Goal: Transaction & Acquisition: Purchase product/service

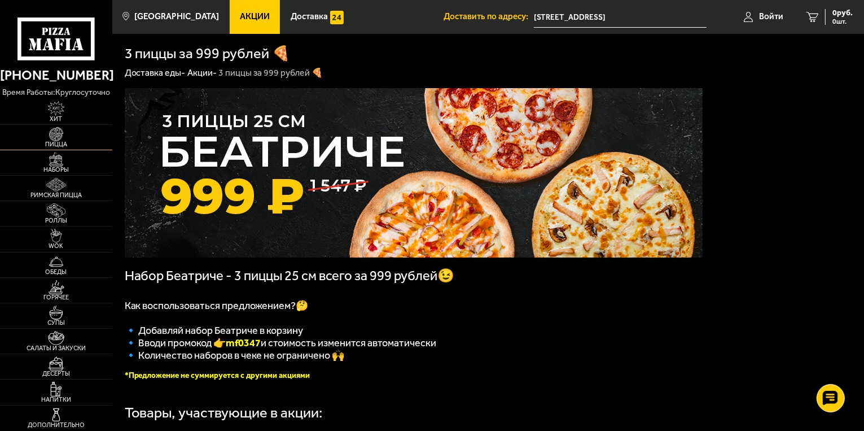
click at [55, 145] on span "Пицца" at bounding box center [56, 144] width 112 height 6
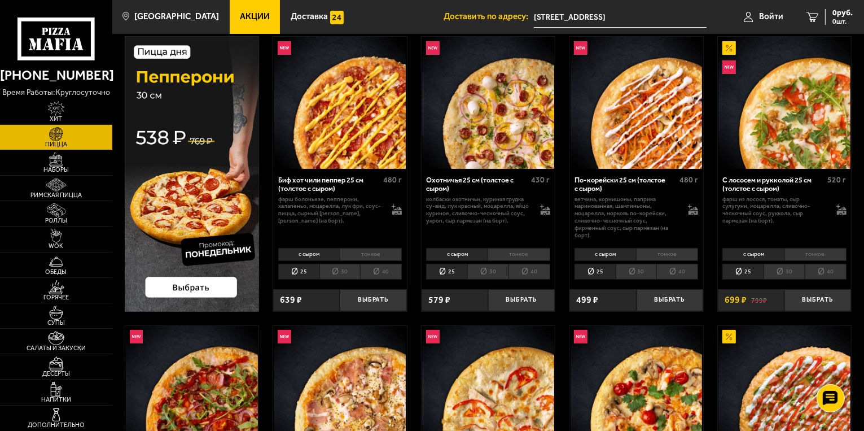
scroll to position [282, 0]
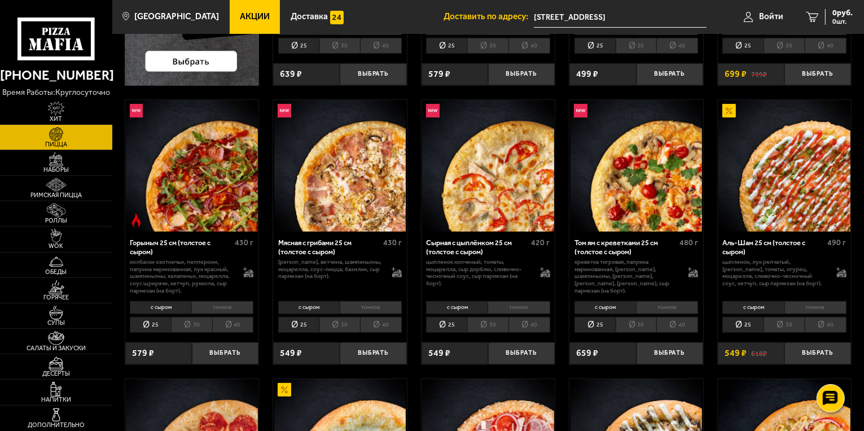
click at [395, 305] on li "тонкое" at bounding box center [371, 307] width 62 height 13
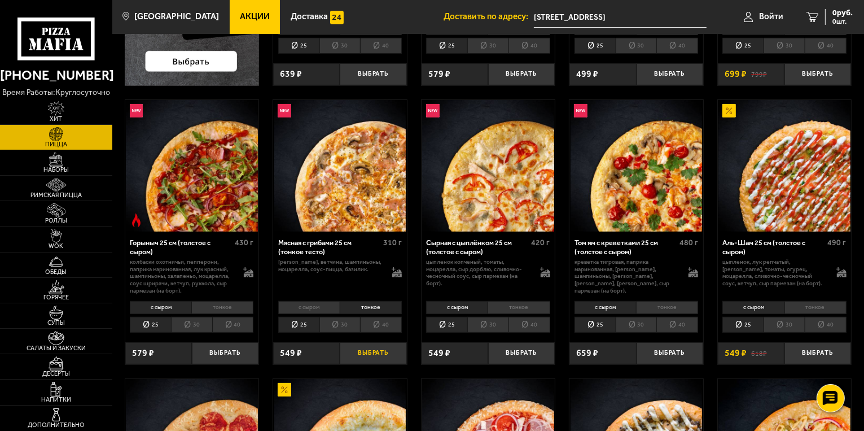
click at [385, 348] on button "Выбрать" at bounding box center [373, 353] width 67 height 22
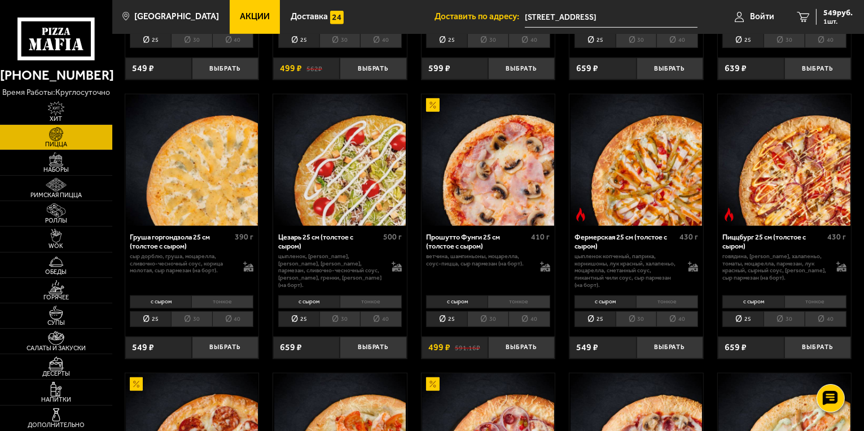
scroll to position [903, 0]
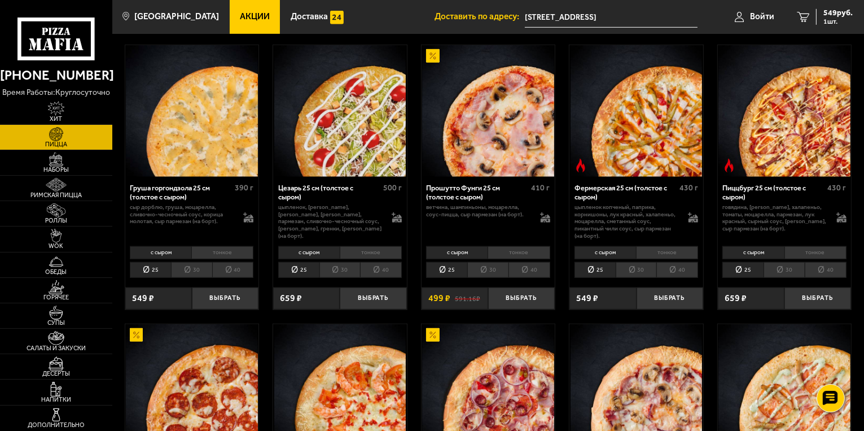
click at [507, 255] on li "тонкое" at bounding box center [519, 252] width 62 height 13
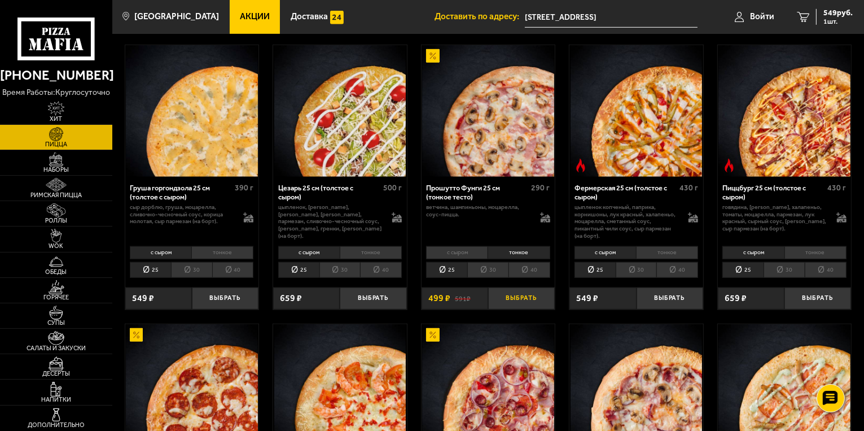
click at [507, 298] on button "Выбрать" at bounding box center [521, 298] width 67 height 22
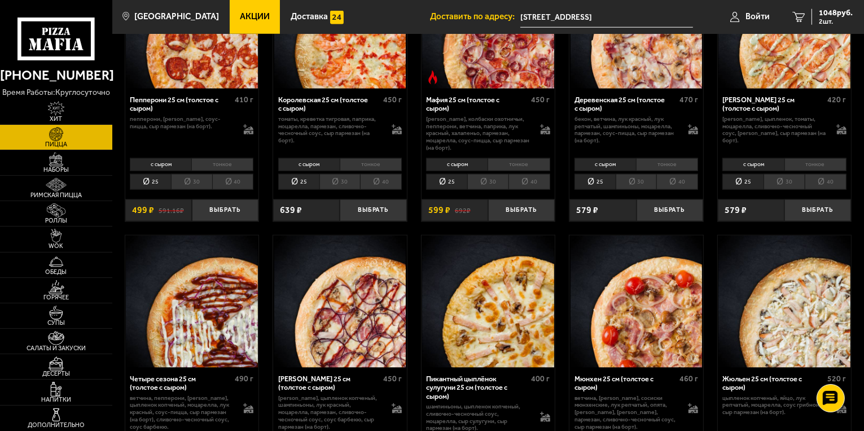
scroll to position [1411, 0]
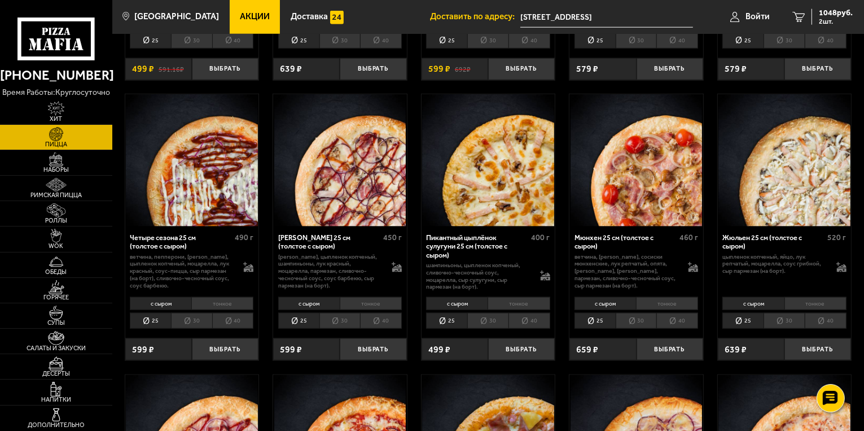
click at [365, 303] on li "тонкое" at bounding box center [371, 303] width 62 height 13
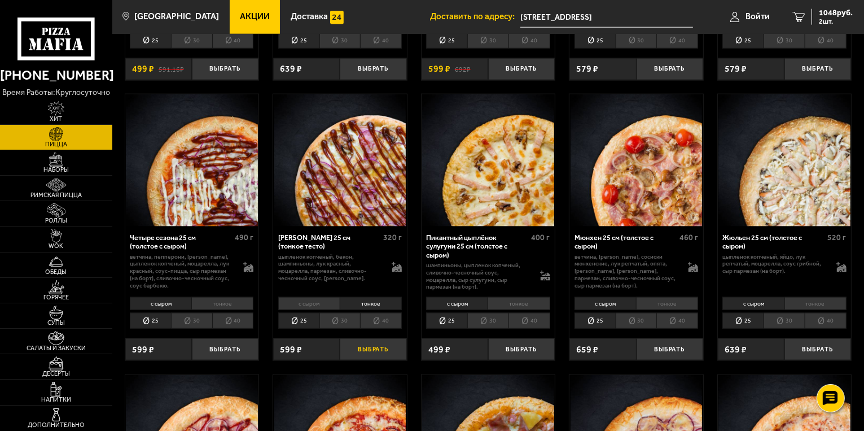
click at [380, 342] on button "Выбрать" at bounding box center [373, 349] width 67 height 22
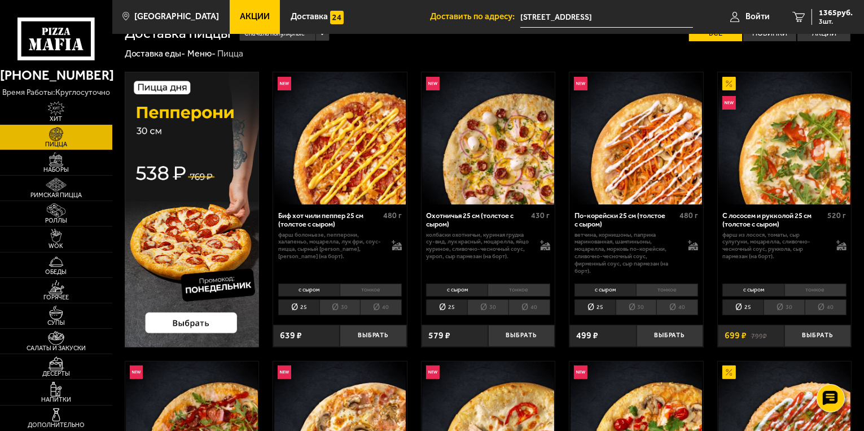
scroll to position [0, 0]
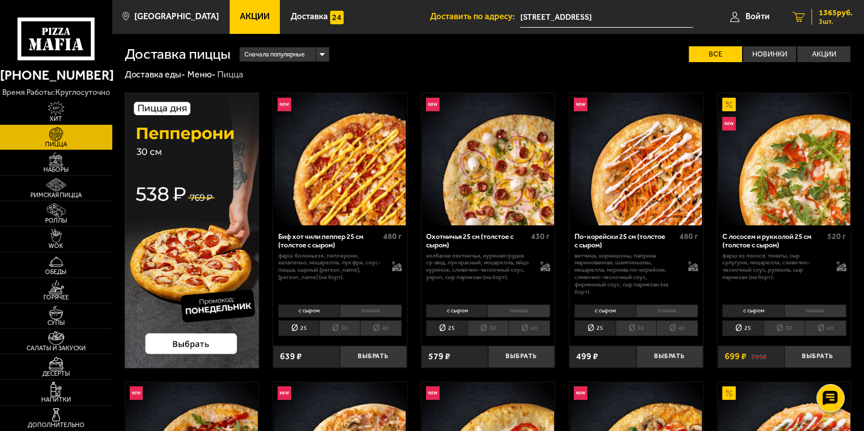
click at [809, 21] on link "3 1365 руб. 3 шт." at bounding box center [822, 17] width 83 height 34
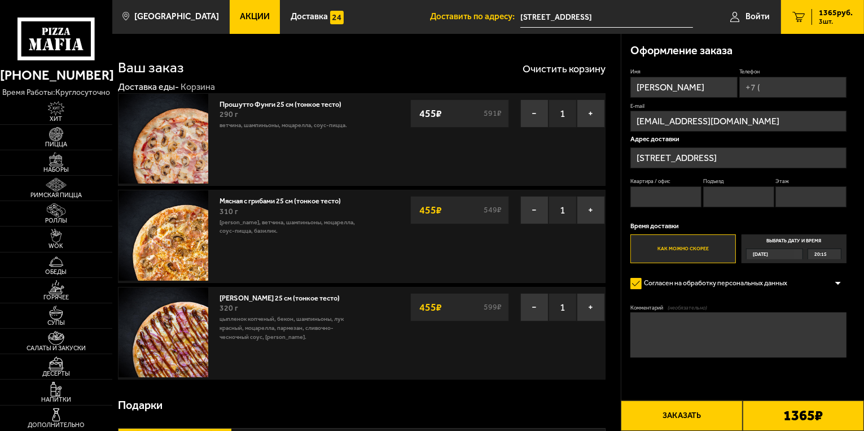
click at [767, 84] on input "Телефон" at bounding box center [792, 87] width 107 height 21
type input "[PHONE_NUMBER]"
click at [664, 190] on input "Квартира / офис" at bounding box center [666, 197] width 71 height 21
type input "12"
click at [762, 191] on input "Подъезд" at bounding box center [738, 197] width 71 height 21
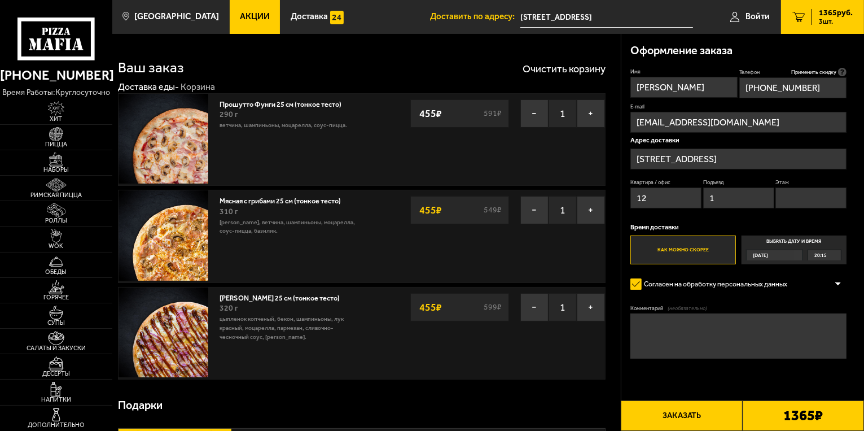
type input "1"
click at [795, 196] on input "Этаж" at bounding box center [811, 197] width 71 height 21
type input "3"
click at [529, 210] on button "−" at bounding box center [534, 210] width 28 height 28
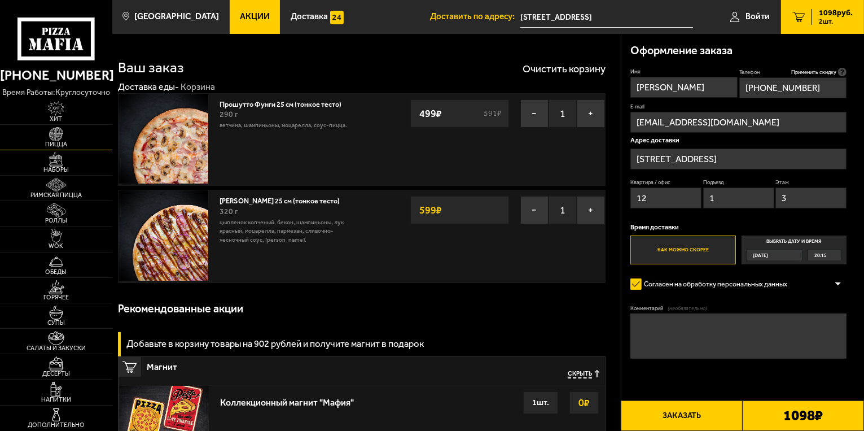
click at [62, 142] on span "Пицца" at bounding box center [56, 144] width 112 height 6
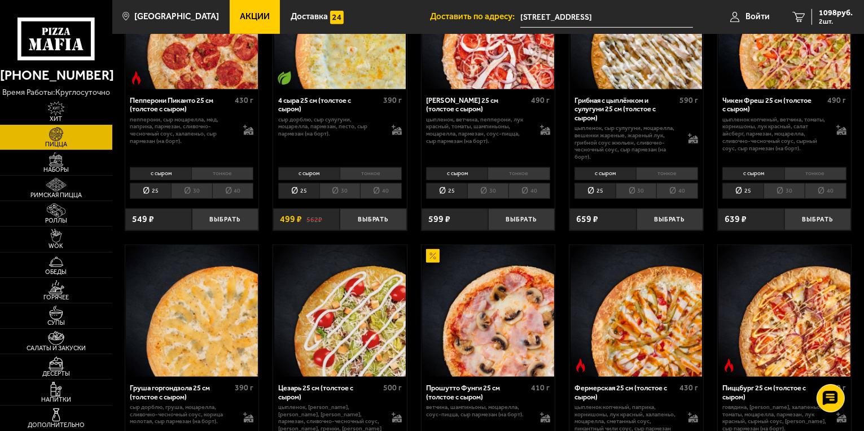
scroll to position [621, 0]
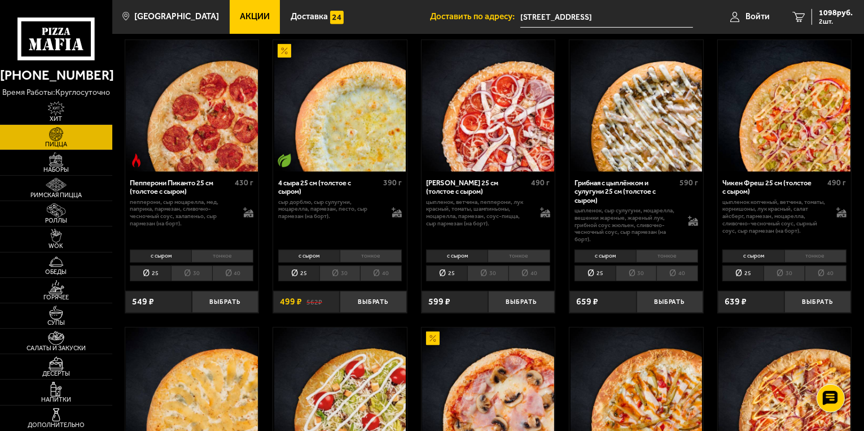
click at [798, 253] on li "тонкое" at bounding box center [816, 256] width 62 height 13
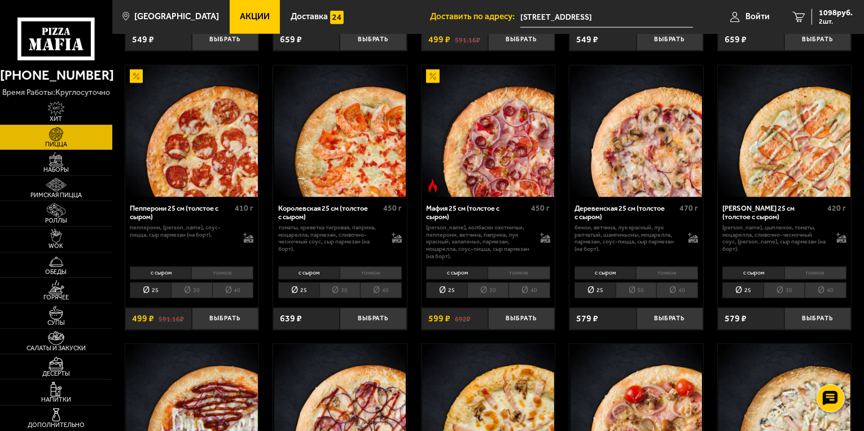
scroll to position [1242, 0]
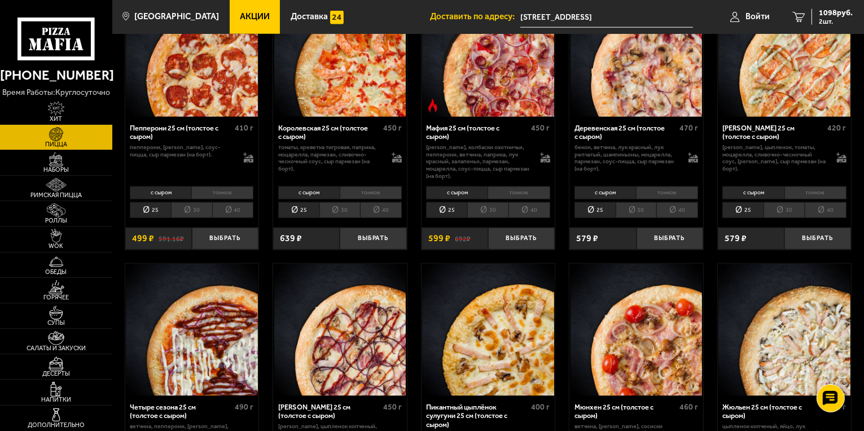
click at [811, 192] on li "тонкое" at bounding box center [816, 192] width 62 height 13
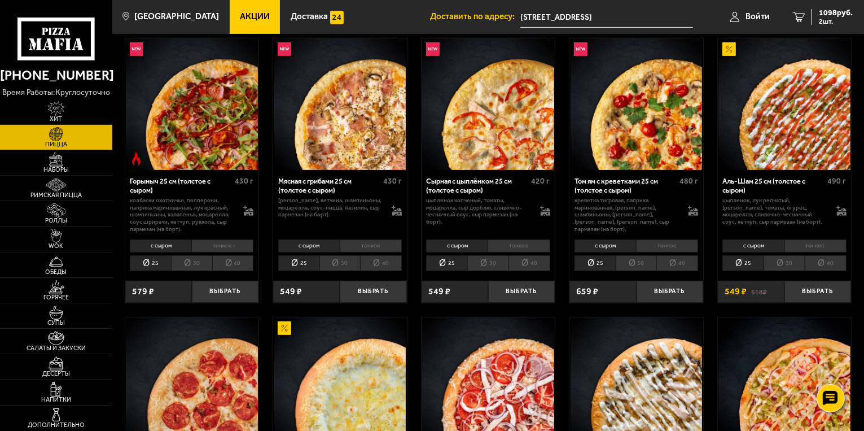
scroll to position [282, 0]
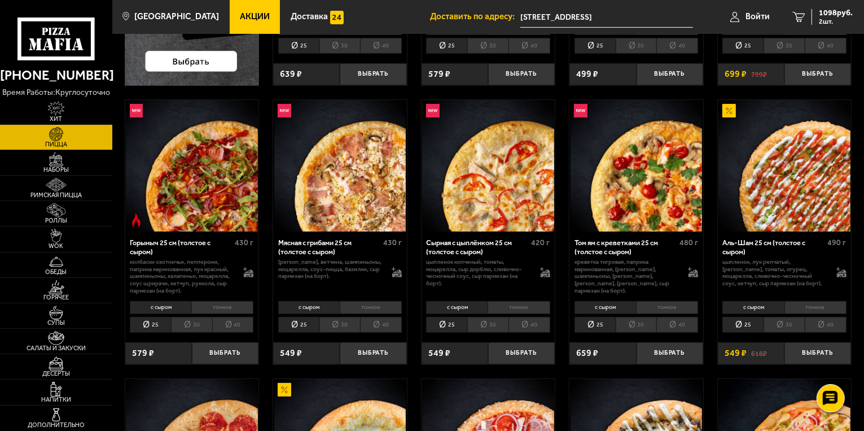
click at [665, 304] on li "тонкое" at bounding box center [667, 307] width 62 height 13
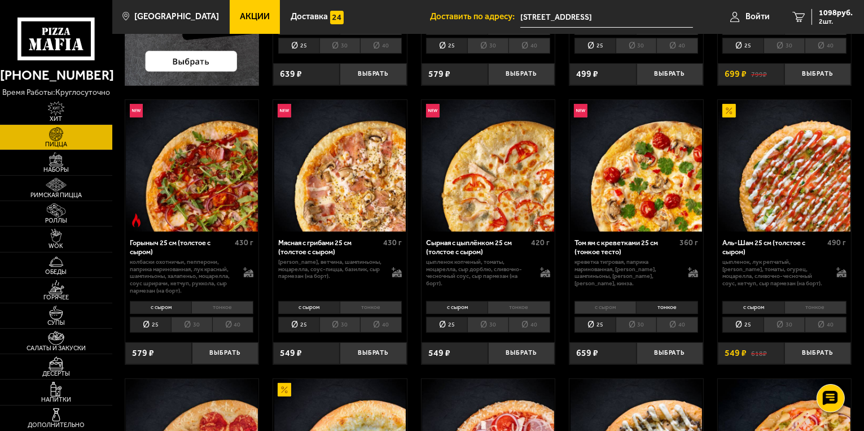
scroll to position [395, 0]
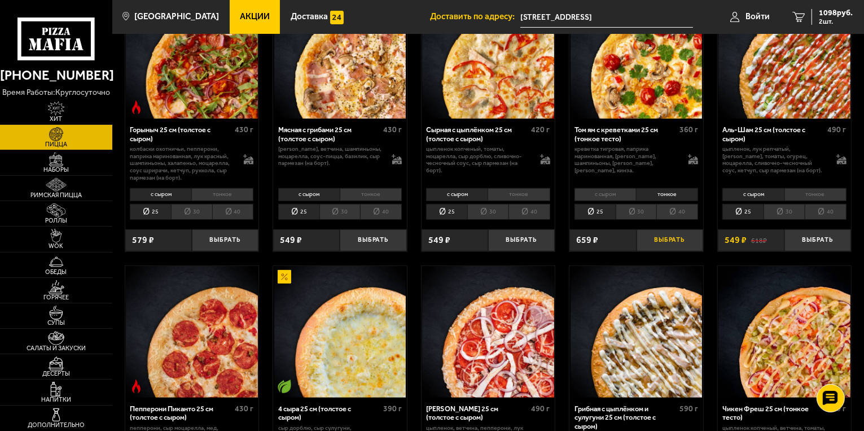
click at [661, 238] on button "Выбрать" at bounding box center [670, 240] width 67 height 22
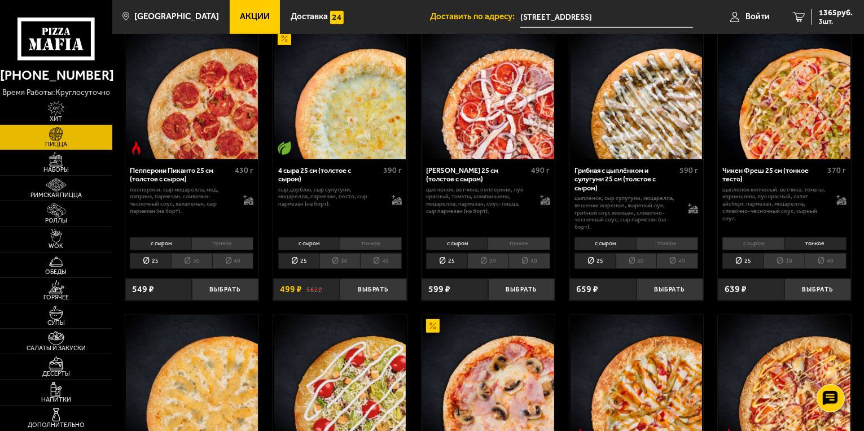
scroll to position [734, 0]
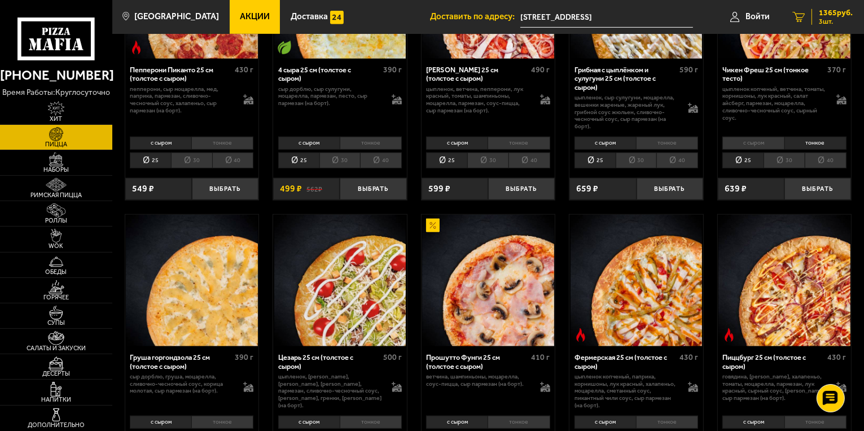
click at [831, 23] on span "3 шт." at bounding box center [836, 21] width 34 height 7
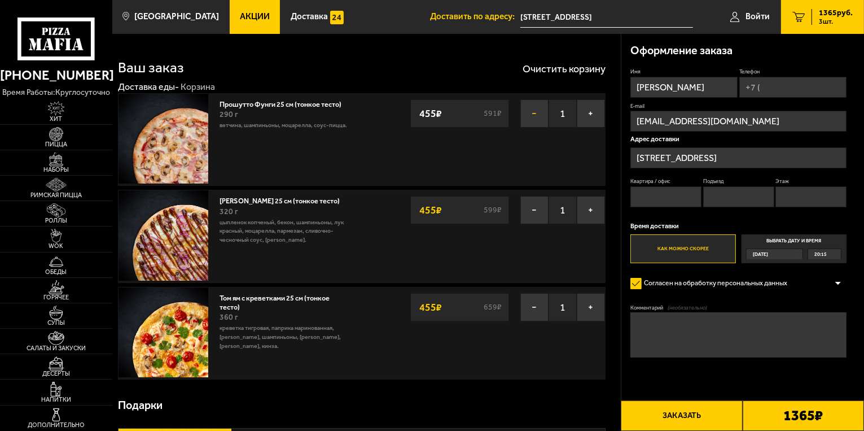
click at [528, 117] on button "−" at bounding box center [534, 113] width 28 height 28
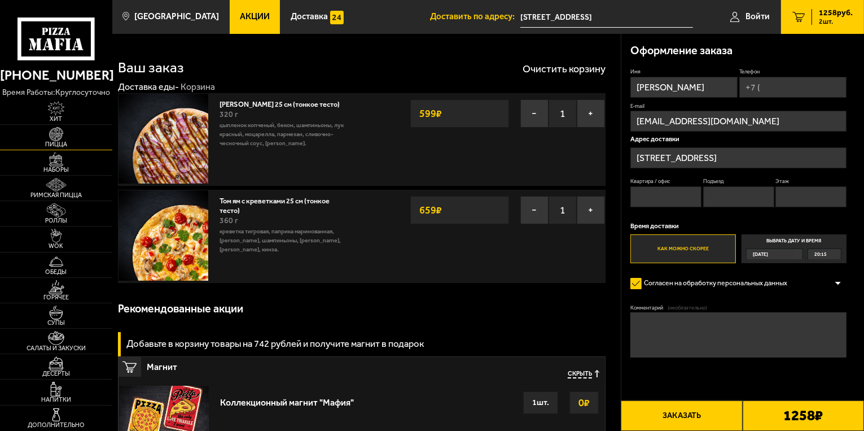
click at [67, 134] on img at bounding box center [56, 134] width 34 height 14
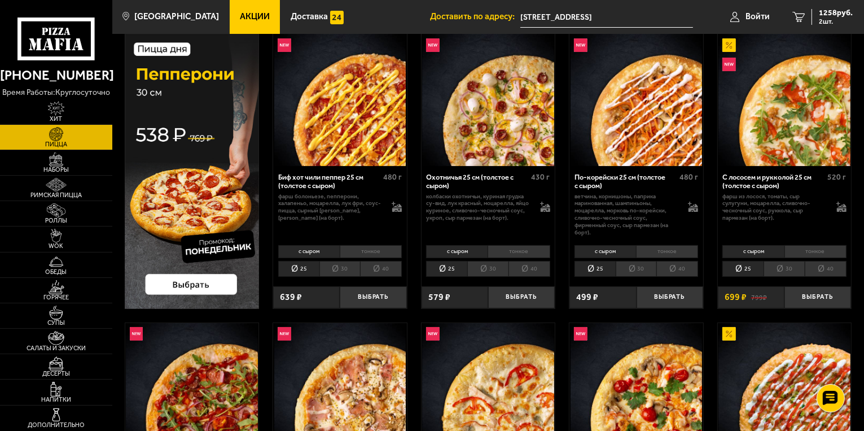
scroll to position [282, 0]
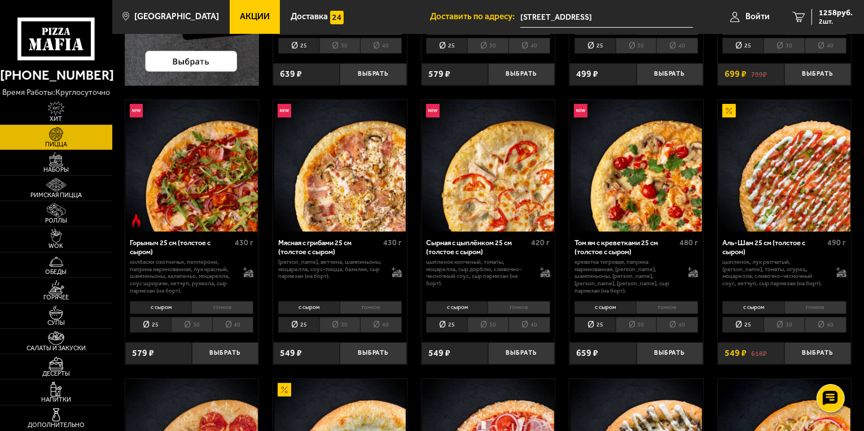
click at [367, 307] on li "тонкое" at bounding box center [371, 307] width 62 height 13
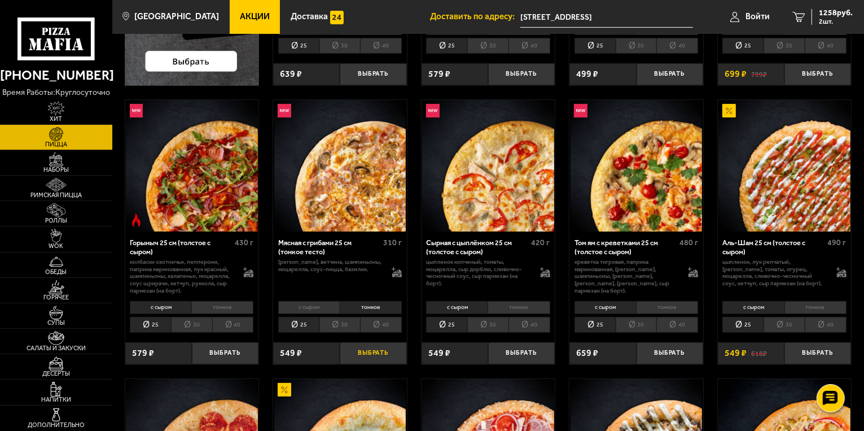
click at [377, 356] on button "Выбрать" at bounding box center [373, 353] width 67 height 22
click at [315, 305] on li "с сыром" at bounding box center [309, 307] width 62 height 13
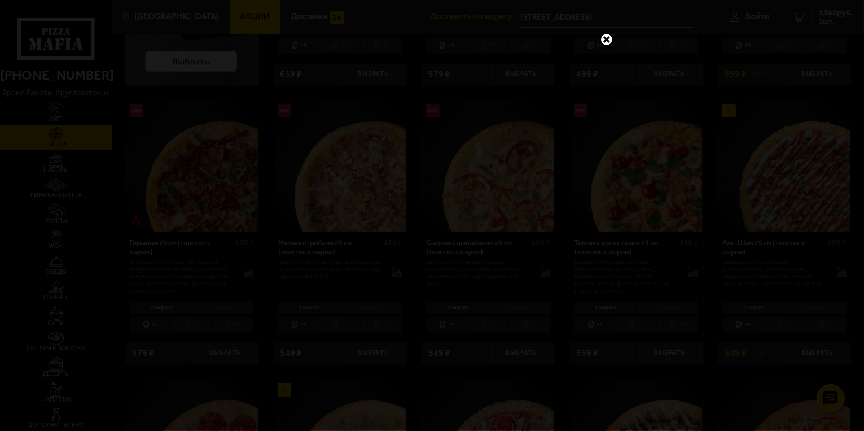
click at [606, 35] on link at bounding box center [606, 39] width 15 height 15
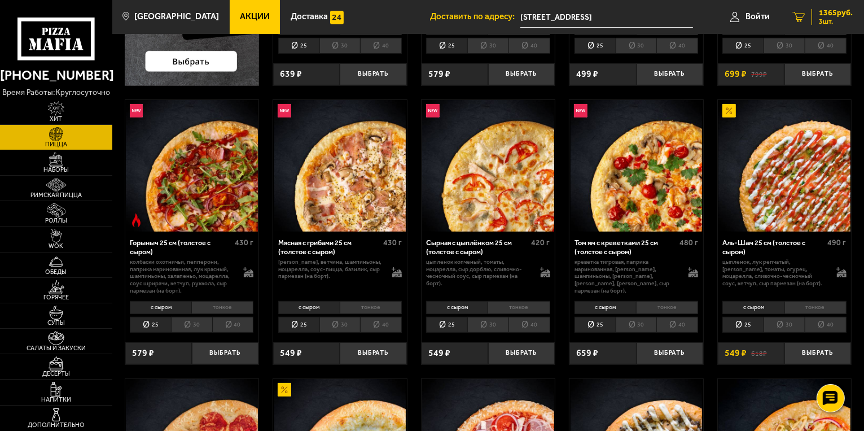
click at [834, 20] on span "3 шт." at bounding box center [836, 21] width 34 height 7
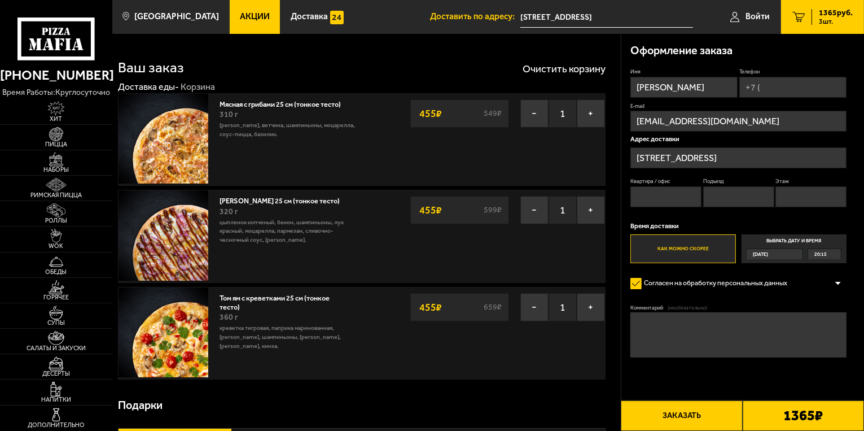
click at [781, 91] on input "Телефон" at bounding box center [792, 87] width 107 height 21
type input "[PHONE_NUMBER]"
click at [665, 192] on input "Квартира / офис" at bounding box center [666, 197] width 71 height 21
type input "12"
click at [739, 196] on input "Подъезд" at bounding box center [738, 197] width 71 height 21
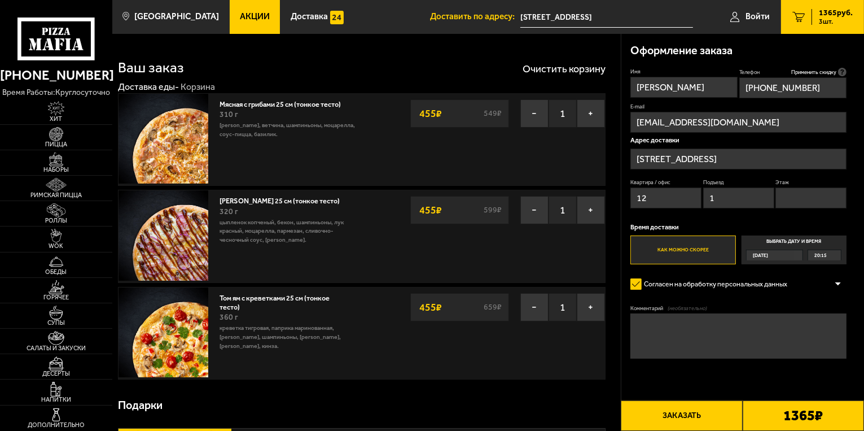
type input "1"
click at [802, 198] on input "Этаж" at bounding box center [811, 197] width 71 height 21
type input "2"
type input "3"
click at [673, 415] on button "Заказать" at bounding box center [681, 415] width 121 height 30
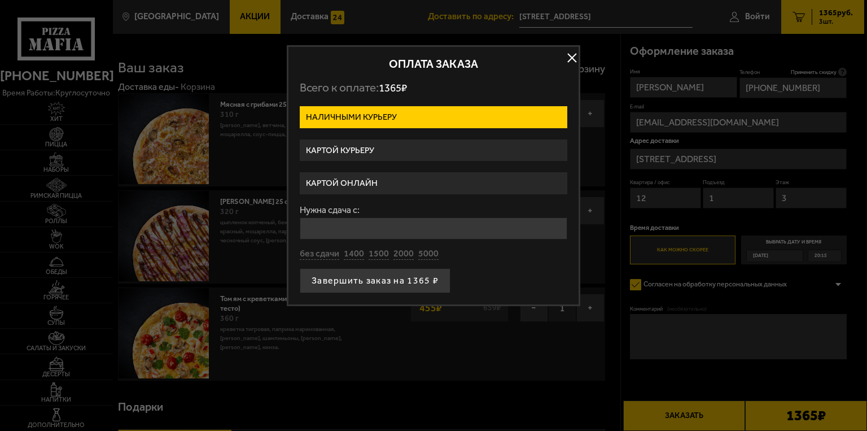
click at [370, 147] on label "Картой курьеру" at bounding box center [434, 150] width 268 height 22
click at [0, 0] on input "Картой курьеру" at bounding box center [0, 0] width 0 height 0
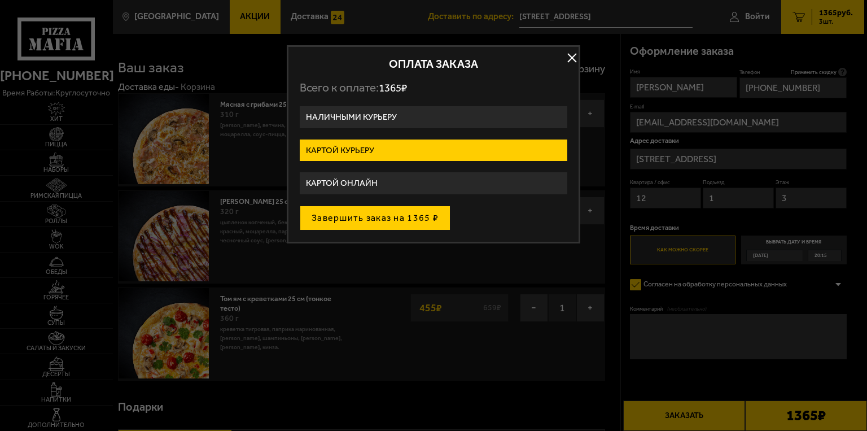
click at [368, 217] on button "Завершить заказ на 1365 ₽" at bounding box center [375, 217] width 151 height 25
